Goal: Task Accomplishment & Management: Manage account settings

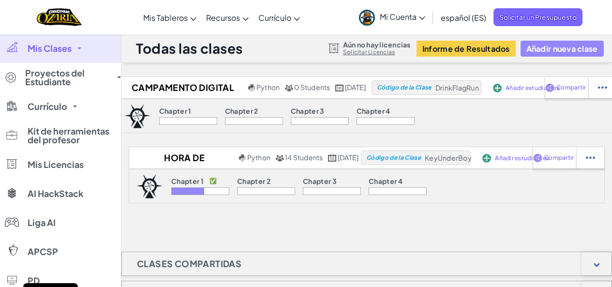
click at [529, 46] on button "Añadir nueva clase" at bounding box center [562, 49] width 83 height 16
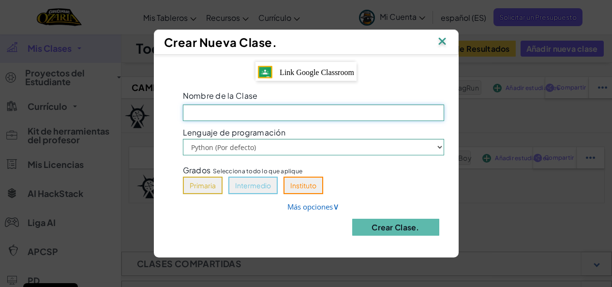
click at [322, 116] on input "Nombre de la Clase El campo es obligatorio" at bounding box center [313, 113] width 261 height 16
type input "Codi"
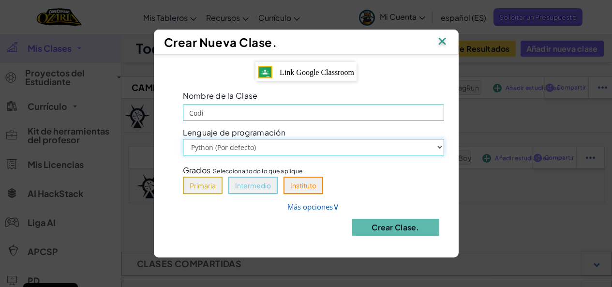
click at [275, 143] on select "Python (Por defecto) JavaScript" at bounding box center [313, 147] width 261 height 16
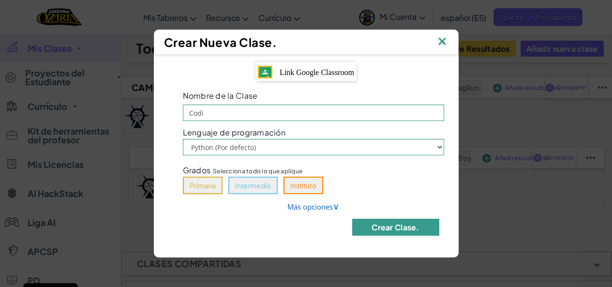
click at [364, 225] on button "Crear Clase." at bounding box center [395, 227] width 87 height 17
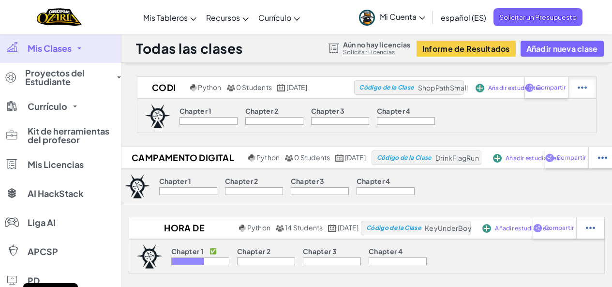
click at [596, 87] on div at bounding box center [582, 87] width 28 height 21
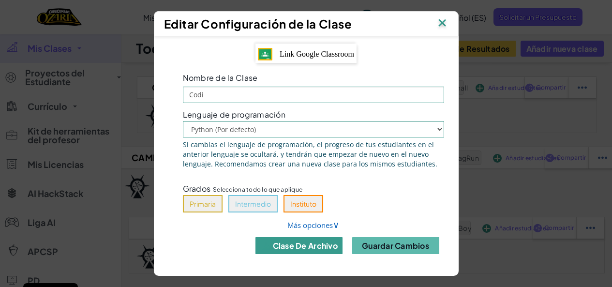
click at [294, 241] on button "clase de archivo" at bounding box center [299, 245] width 87 height 17
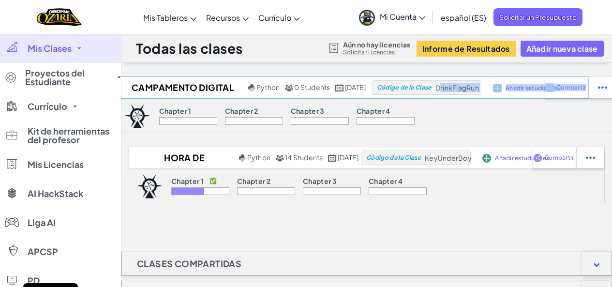
drag, startPoint x: 476, startPoint y: 89, endPoint x: 457, endPoint y: 90, distance: 18.4
click at [457, 90] on div "Campamento Digital Python 0 Students [DATE] Código de la Clase DrinkFlagRun Aña…" at bounding box center [352, 87] width 471 height 22
click at [457, 90] on span "DrinkFlagRun" at bounding box center [458, 87] width 44 height 9
